Goal: Task Accomplishment & Management: Use online tool/utility

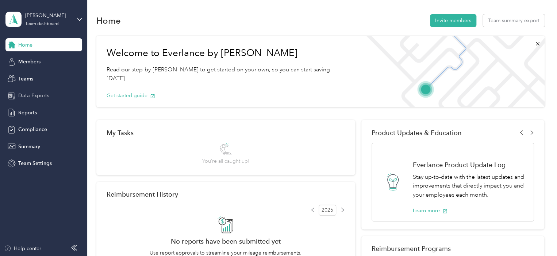
click at [34, 96] on span "Data Exports" at bounding box center [33, 96] width 31 height 8
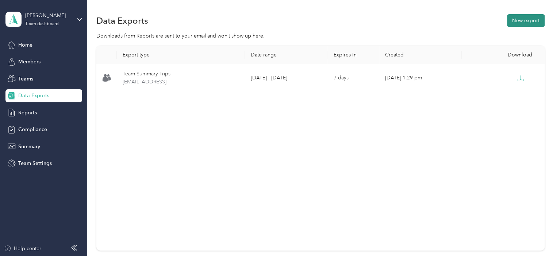
click at [514, 22] on button "New export" at bounding box center [526, 20] width 38 height 13
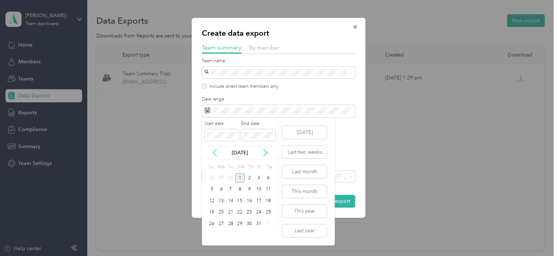
click at [213, 151] on icon at bounding box center [214, 152] width 7 height 7
click at [222, 177] on div "1" at bounding box center [220, 178] width 9 height 9
click at [229, 221] on div "30" at bounding box center [230, 224] width 9 height 9
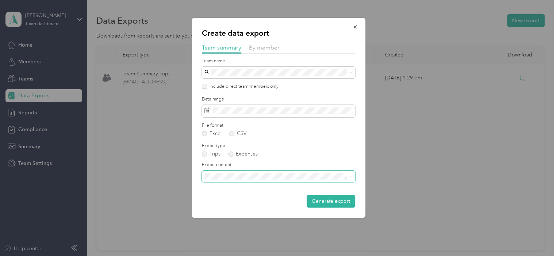
click at [242, 180] on span at bounding box center [278, 177] width 153 height 12
click at [239, 204] on li "Summary and full trips list" at bounding box center [278, 201] width 153 height 13
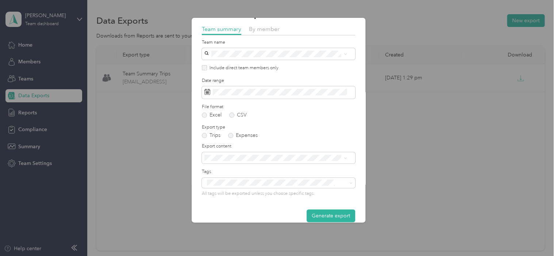
scroll to position [28, 0]
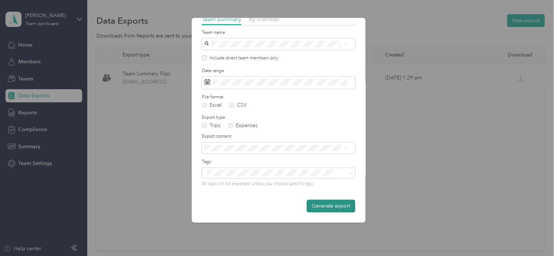
click at [309, 206] on button "Generate export" at bounding box center [330, 206] width 49 height 13
